Goal: Task Accomplishment & Management: Manage account settings

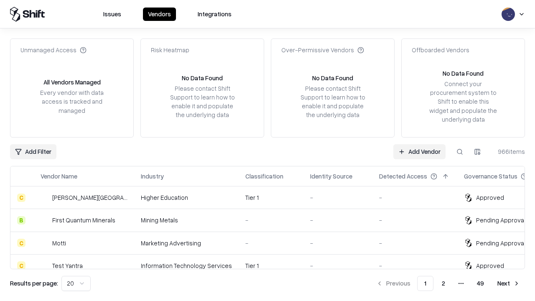
click at [419, 151] on link "Add Vendor" at bounding box center [419, 151] width 52 height 15
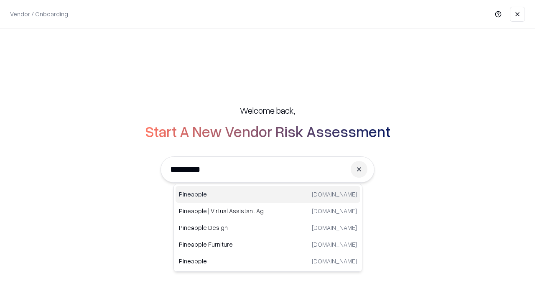
click at [268, 194] on div "Pineapple [DOMAIN_NAME]" at bounding box center [267, 194] width 185 height 17
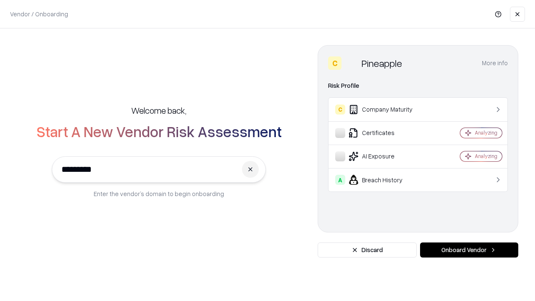
type input "*********"
click at [469, 250] on button "Onboard Vendor" at bounding box center [469, 249] width 98 height 15
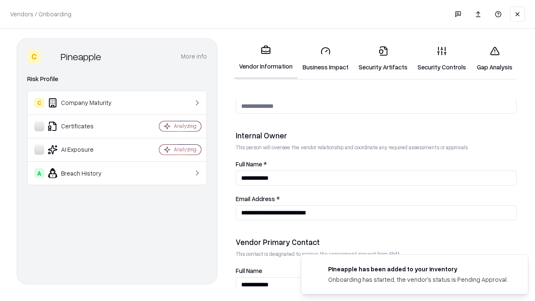
scroll to position [433, 0]
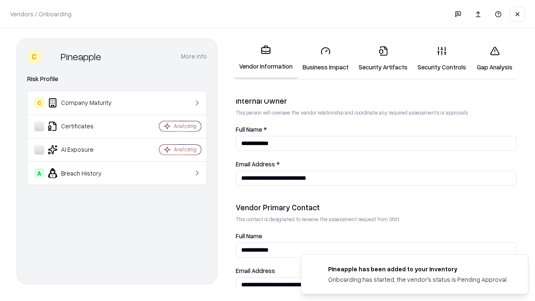
click at [325, 58] on link "Business Impact" at bounding box center [325, 58] width 56 height 39
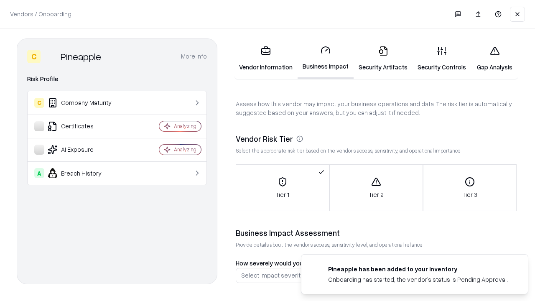
click at [383, 58] on link "Security Artifacts" at bounding box center [382, 58] width 59 height 39
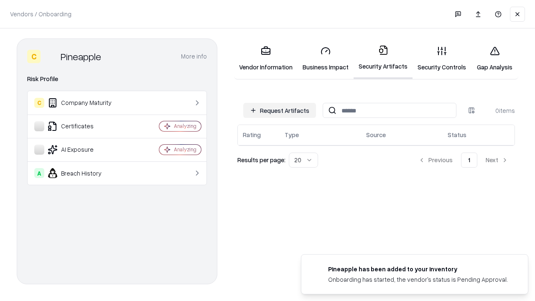
click at [279, 110] on button "Request Artifacts" at bounding box center [279, 110] width 73 height 15
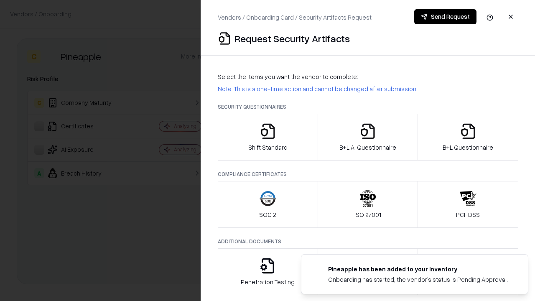
click at [267, 137] on icon "button" at bounding box center [267, 131] width 17 height 17
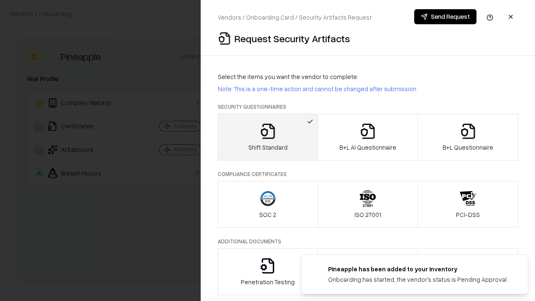
click at [445, 17] on button "Send Request" at bounding box center [445, 16] width 62 height 15
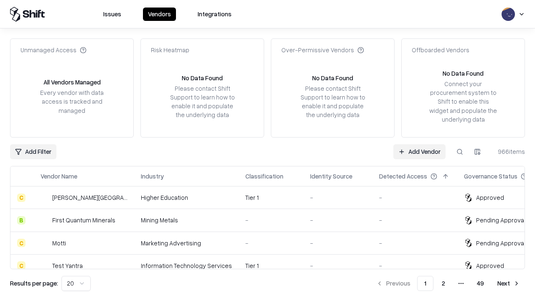
click at [460, 151] on button at bounding box center [459, 151] width 15 height 15
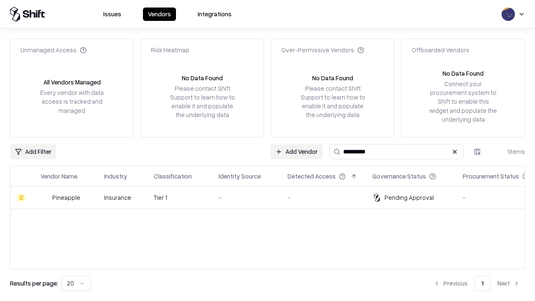
type input "*********"
click at [272, 197] on div "-" at bounding box center [246, 197] width 56 height 9
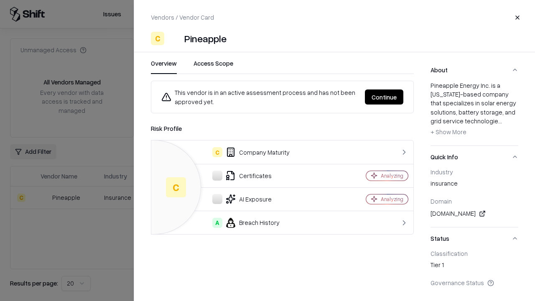
click at [384, 97] on button "Continue" at bounding box center [384, 96] width 38 height 15
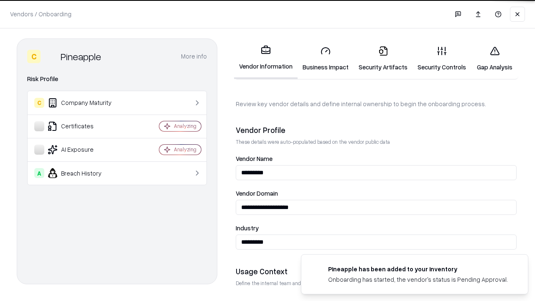
click at [383, 58] on link "Security Artifacts" at bounding box center [382, 58] width 59 height 39
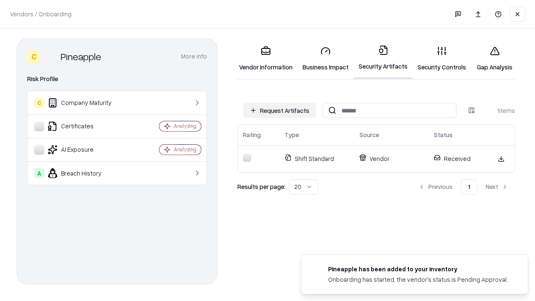
click at [494, 58] on link "Gap Analysis" at bounding box center [494, 58] width 47 height 39
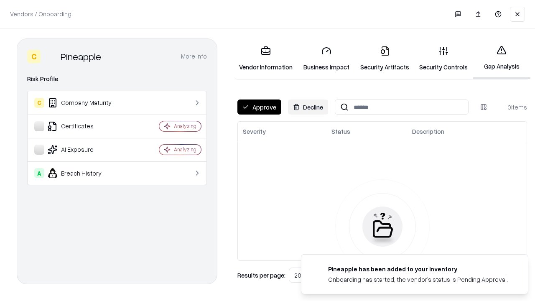
click at [259, 107] on button "Approve" at bounding box center [259, 106] width 44 height 15
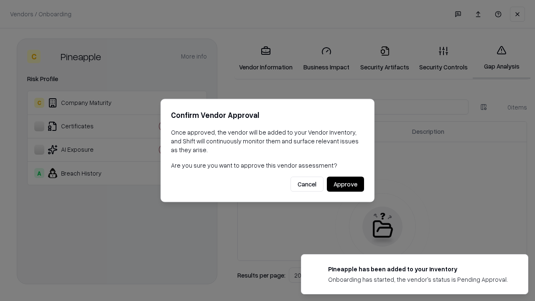
click at [345, 184] on button "Approve" at bounding box center [345, 184] width 37 height 15
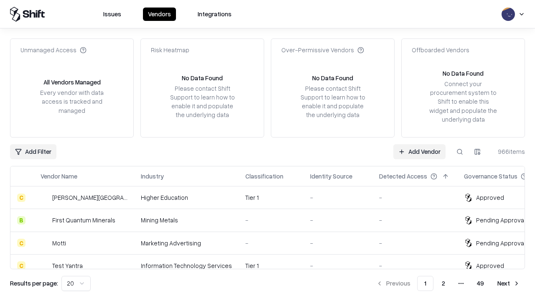
type input "*********"
click at [419, 151] on link "Add Vendor" at bounding box center [419, 151] width 52 height 15
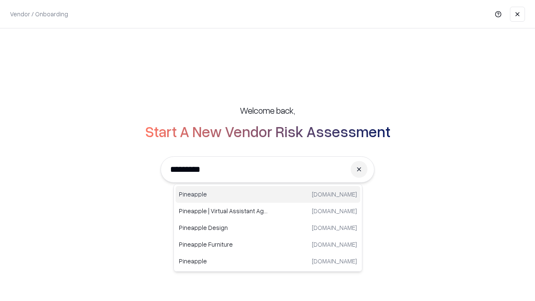
click at [268, 194] on div "Pineapple [DOMAIN_NAME]" at bounding box center [267, 194] width 185 height 17
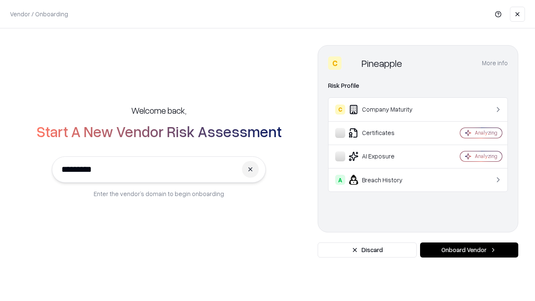
type input "*********"
click at [469, 250] on button "Onboard Vendor" at bounding box center [469, 249] width 98 height 15
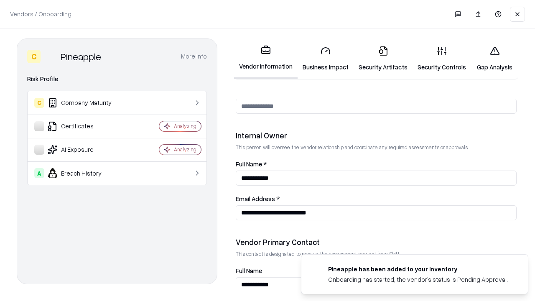
scroll to position [433, 0]
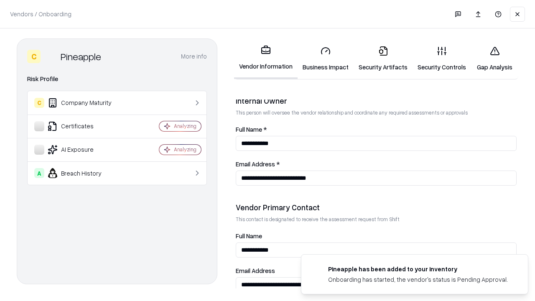
click at [494, 58] on link "Gap Analysis" at bounding box center [494, 58] width 47 height 39
